Goal: Task Accomplishment & Management: Complete application form

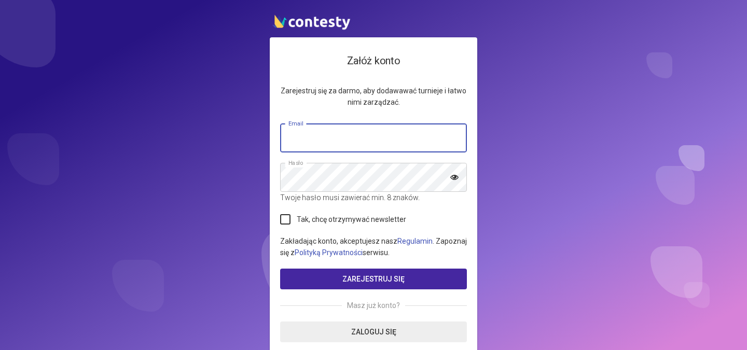
click at [347, 140] on input "text" at bounding box center [373, 138] width 187 height 29
type input "**********"
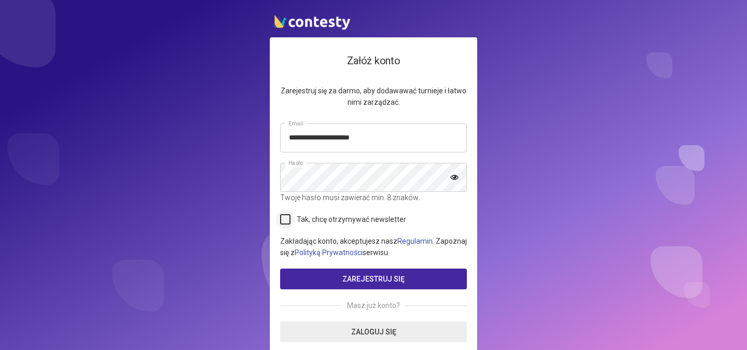
click at [286, 219] on label "Tak, chcę otrzymywać newsletter" at bounding box center [343, 219] width 126 height 11
click at [381, 276] on span "Zarejestruj się" at bounding box center [374, 279] width 62 height 8
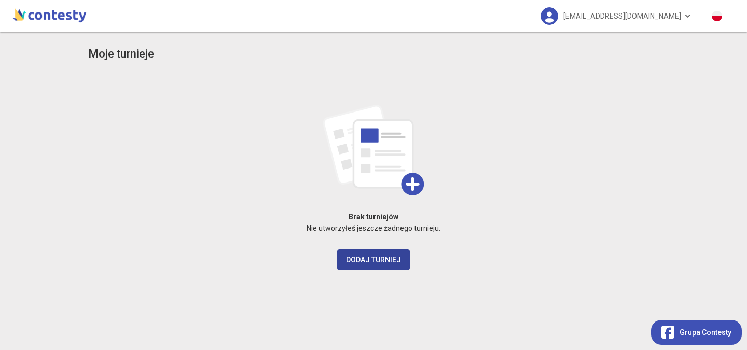
click at [353, 262] on button "Dodaj turniej" at bounding box center [373, 260] width 73 height 21
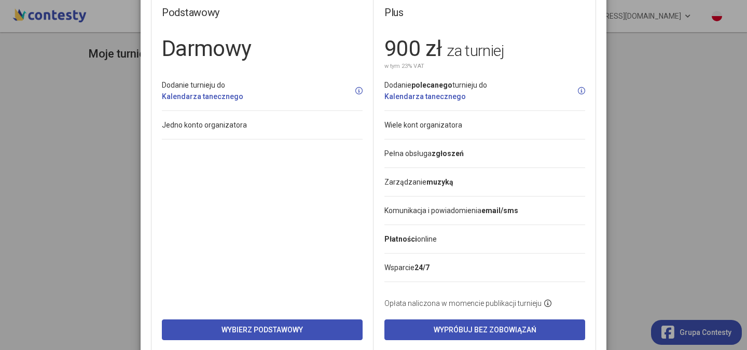
scroll to position [88, 0]
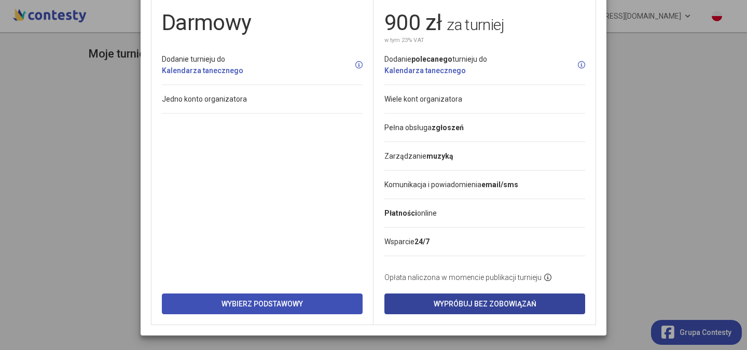
click at [469, 302] on button "Wypróbuj bez zobowiązań" at bounding box center [485, 304] width 201 height 21
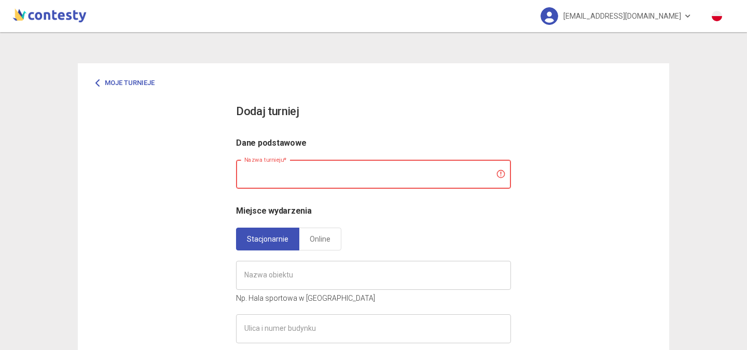
click at [262, 172] on input "text" at bounding box center [373, 174] width 275 height 29
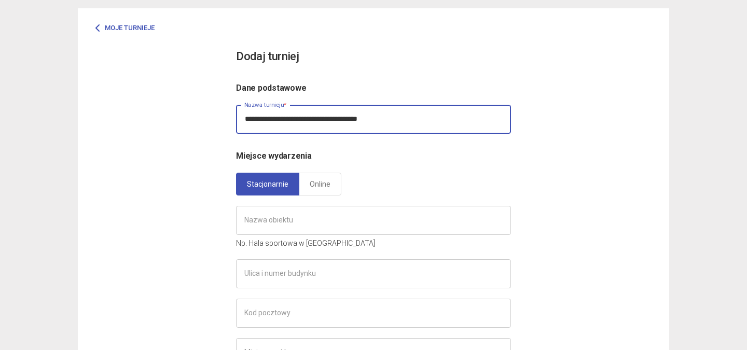
scroll to position [104, 0]
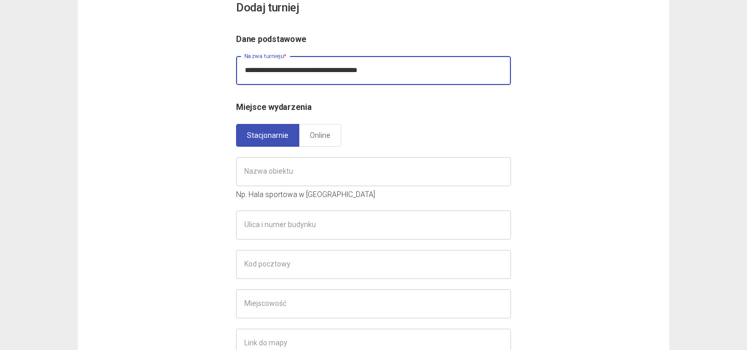
type input "**********"
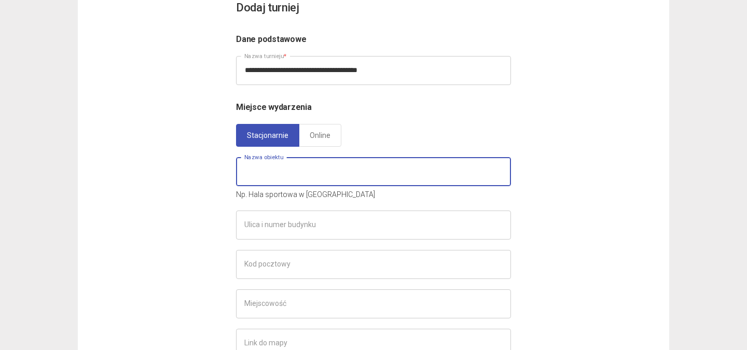
click at [266, 168] on input "text" at bounding box center [373, 171] width 275 height 29
type input "*"
type input "**********"
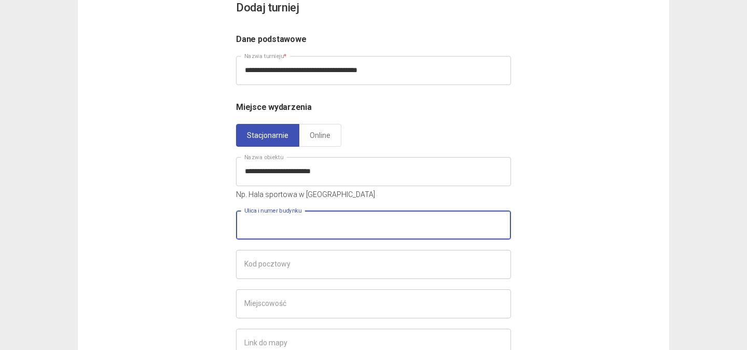
click at [274, 234] on input "text" at bounding box center [373, 225] width 275 height 29
type input "*"
type input "**********"
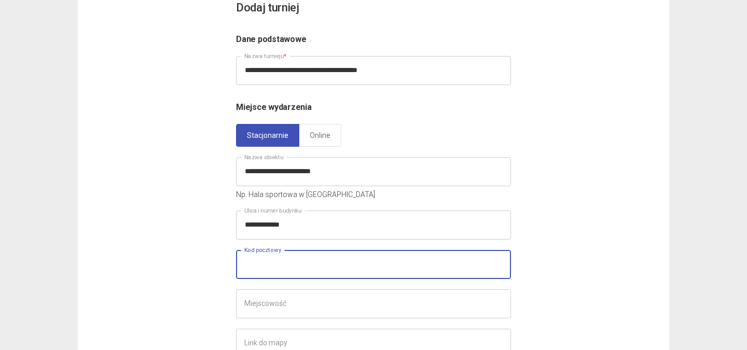
click at [267, 270] on input "text" at bounding box center [373, 264] width 275 height 29
type input "******"
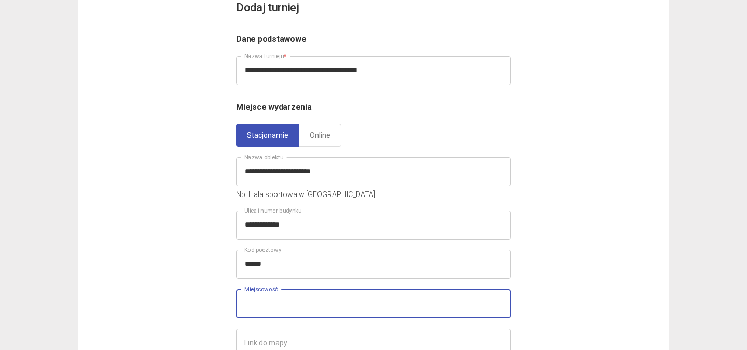
click at [266, 303] on input "text" at bounding box center [373, 304] width 275 height 29
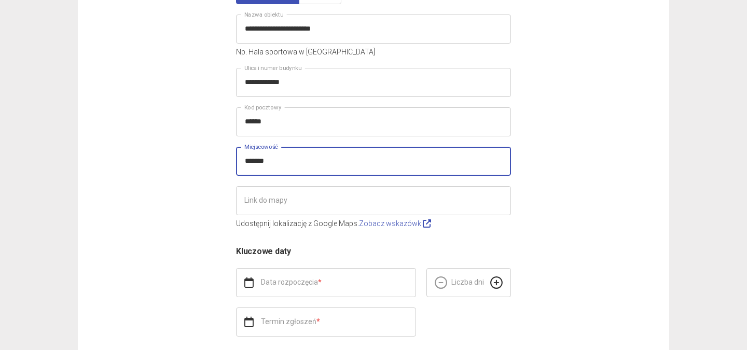
scroll to position [259, 0]
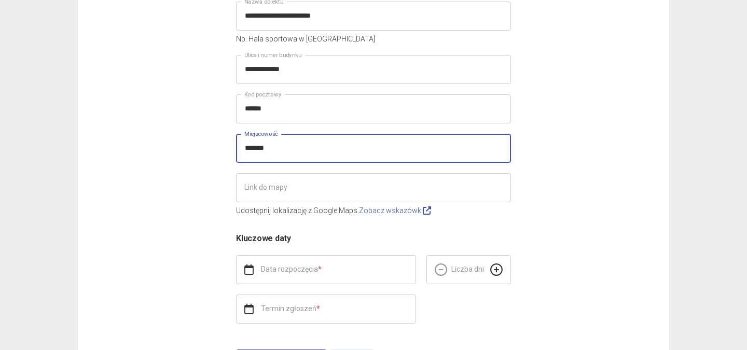
type input "*******"
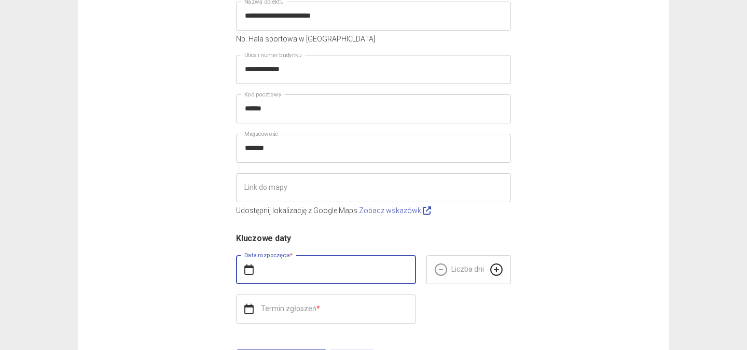
click at [299, 268] on input "text" at bounding box center [326, 269] width 180 height 29
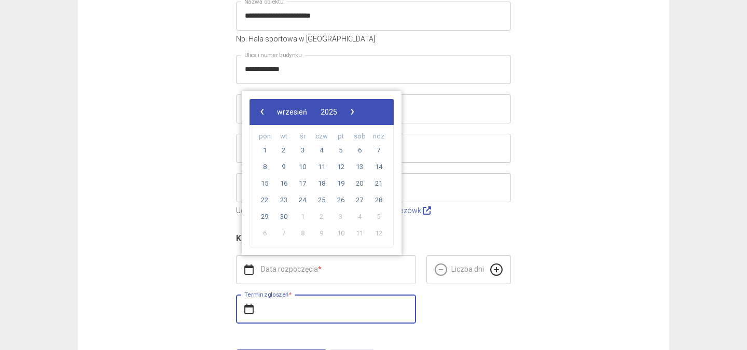
click at [296, 304] on div "Kluczowe daty Data rozpoczęcia * Liczba dni Termin zgłoszeń *" at bounding box center [373, 283] width 275 height 102
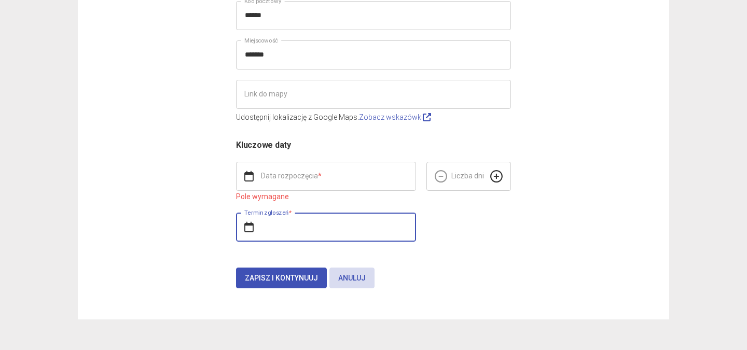
scroll to position [353, 0]
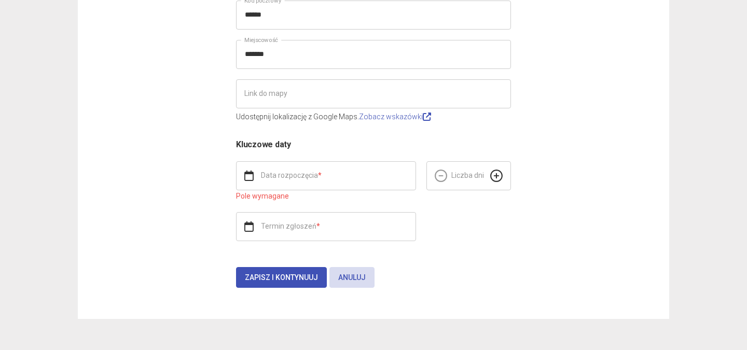
click at [245, 229] on icon at bounding box center [248, 227] width 9 height 10
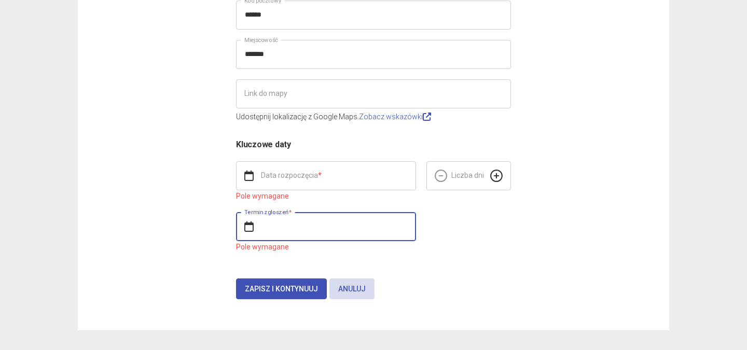
click at [281, 225] on input "text" at bounding box center [326, 226] width 180 height 29
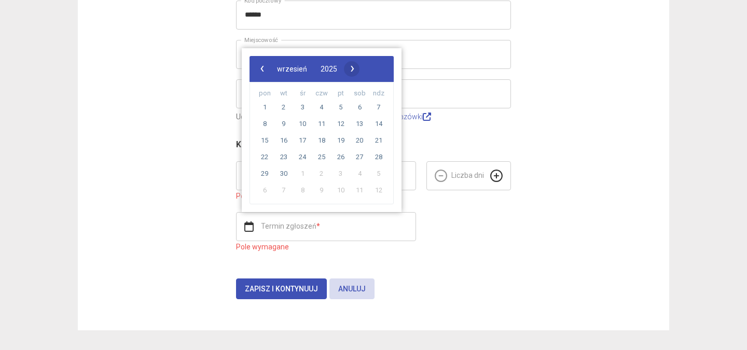
click at [360, 67] on span "›" at bounding box center [353, 69] width 16 height 16
click at [368, 67] on span "›" at bounding box center [360, 69] width 16 height 16
drag, startPoint x: 365, startPoint y: 131, endPoint x: 360, endPoint y: 124, distance: 8.5
click at [360, 124] on span "8" at bounding box center [359, 124] width 17 height 17
type input "**********"
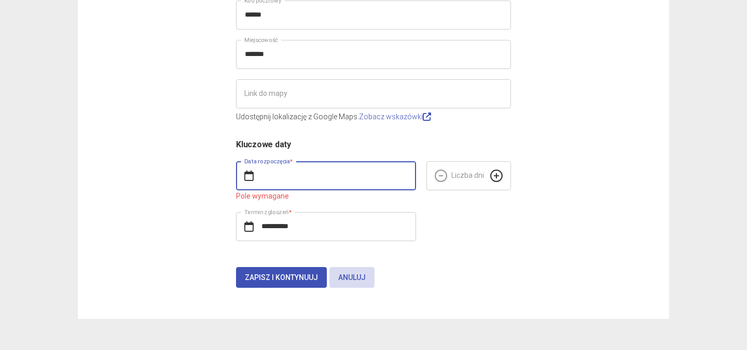
click at [335, 176] on input "text" at bounding box center [326, 175] width 180 height 29
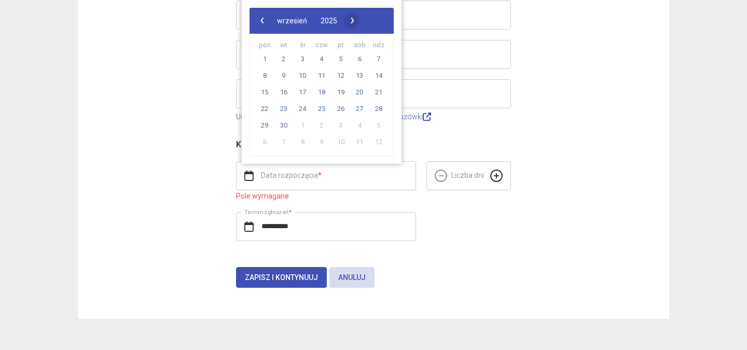
click at [360, 24] on span "›" at bounding box center [353, 20] width 16 height 16
click at [368, 24] on span "›" at bounding box center [360, 20] width 16 height 16
click at [357, 94] on span "15" at bounding box center [359, 92] width 17 height 17
type input "**********"
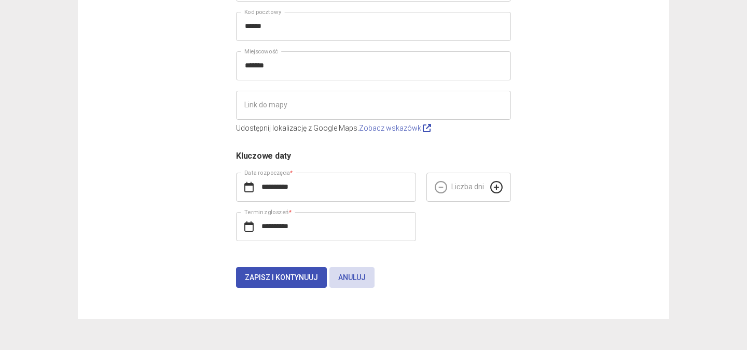
scroll to position [342, 0]
click at [284, 277] on span "Zapisz i kontynuuj" at bounding box center [281, 277] width 73 height 8
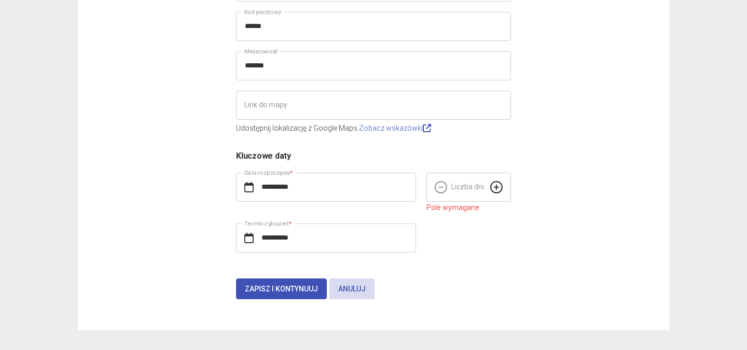
click at [494, 188] on icon at bounding box center [496, 187] width 12 height 12
type input "*"
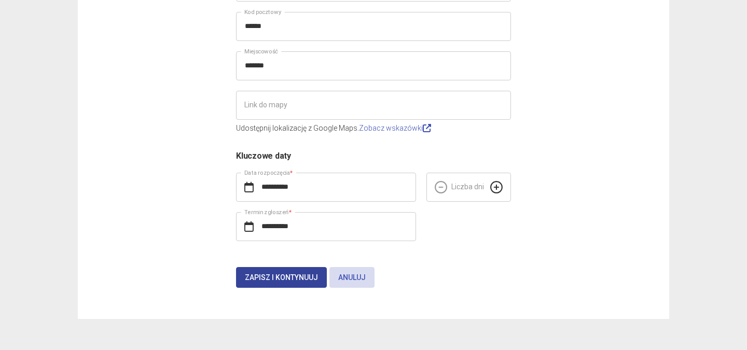
click at [287, 280] on span "Zapisz i kontynuuj" at bounding box center [281, 277] width 73 height 8
